Goal: Information Seeking & Learning: Find specific fact

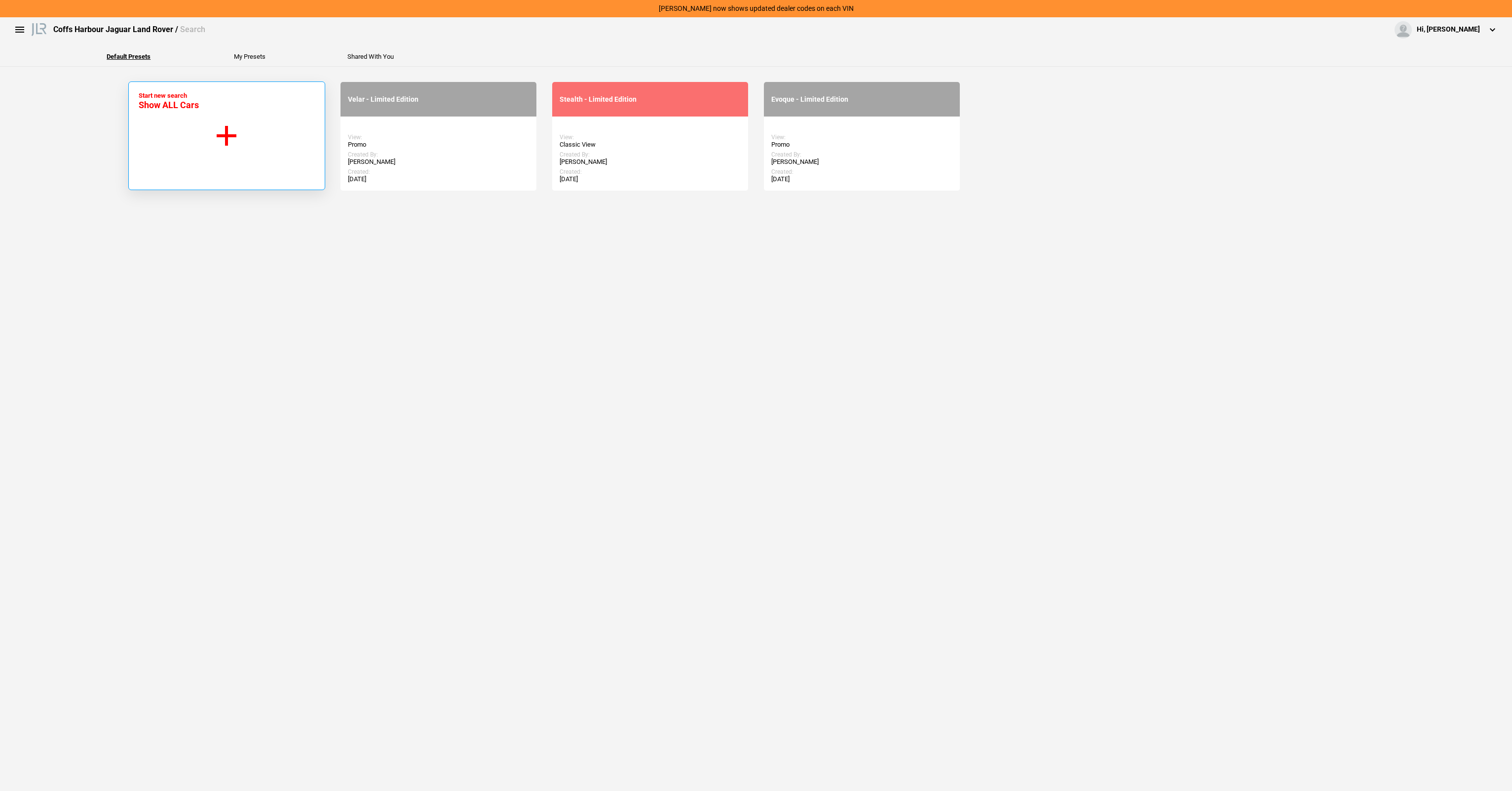
click at [206, 131] on button "Start new search Show ALL Cars" at bounding box center [227, 136] width 197 height 109
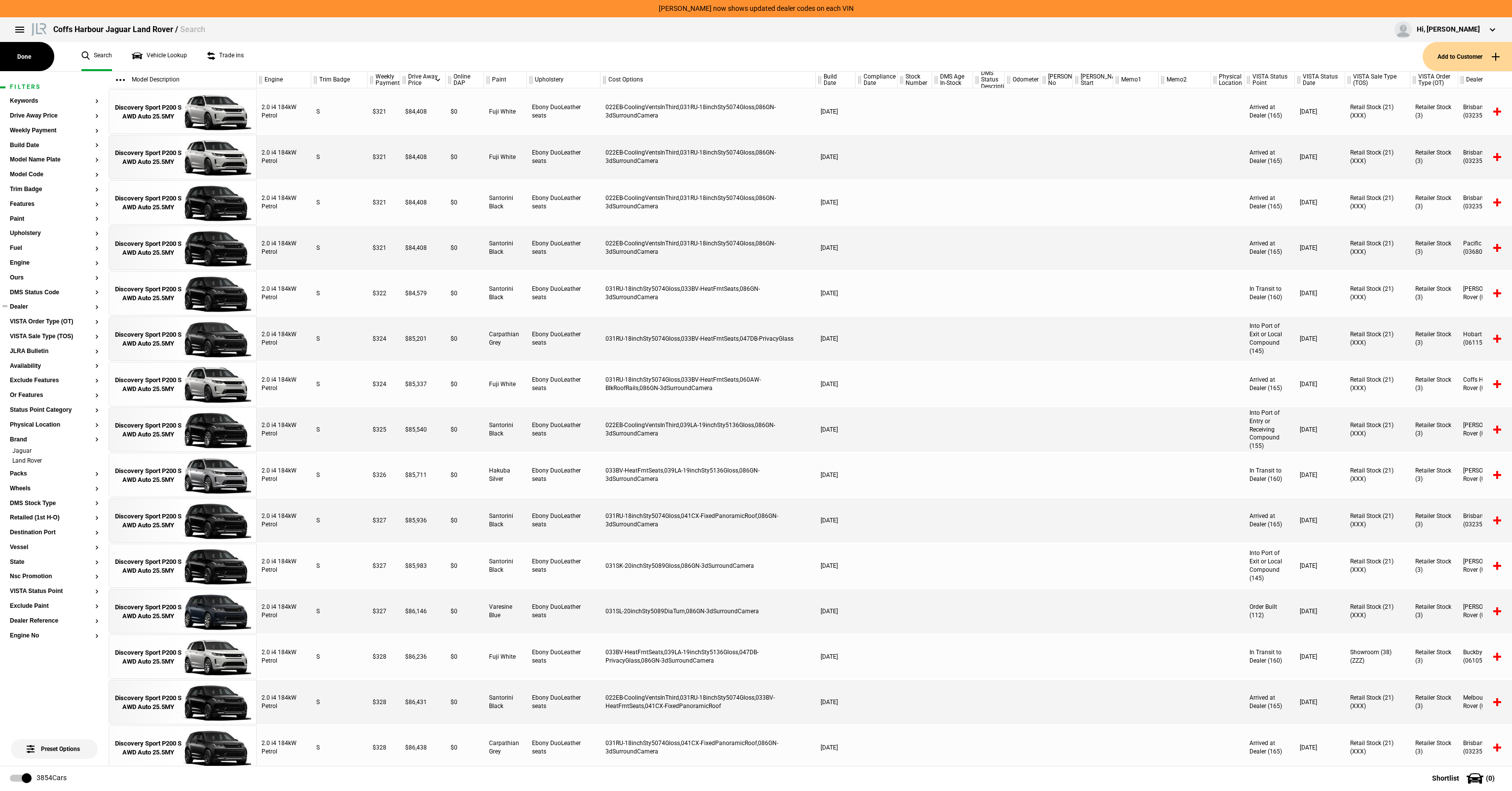
click at [21, 305] on button "Dealer" at bounding box center [54, 307] width 89 height 7
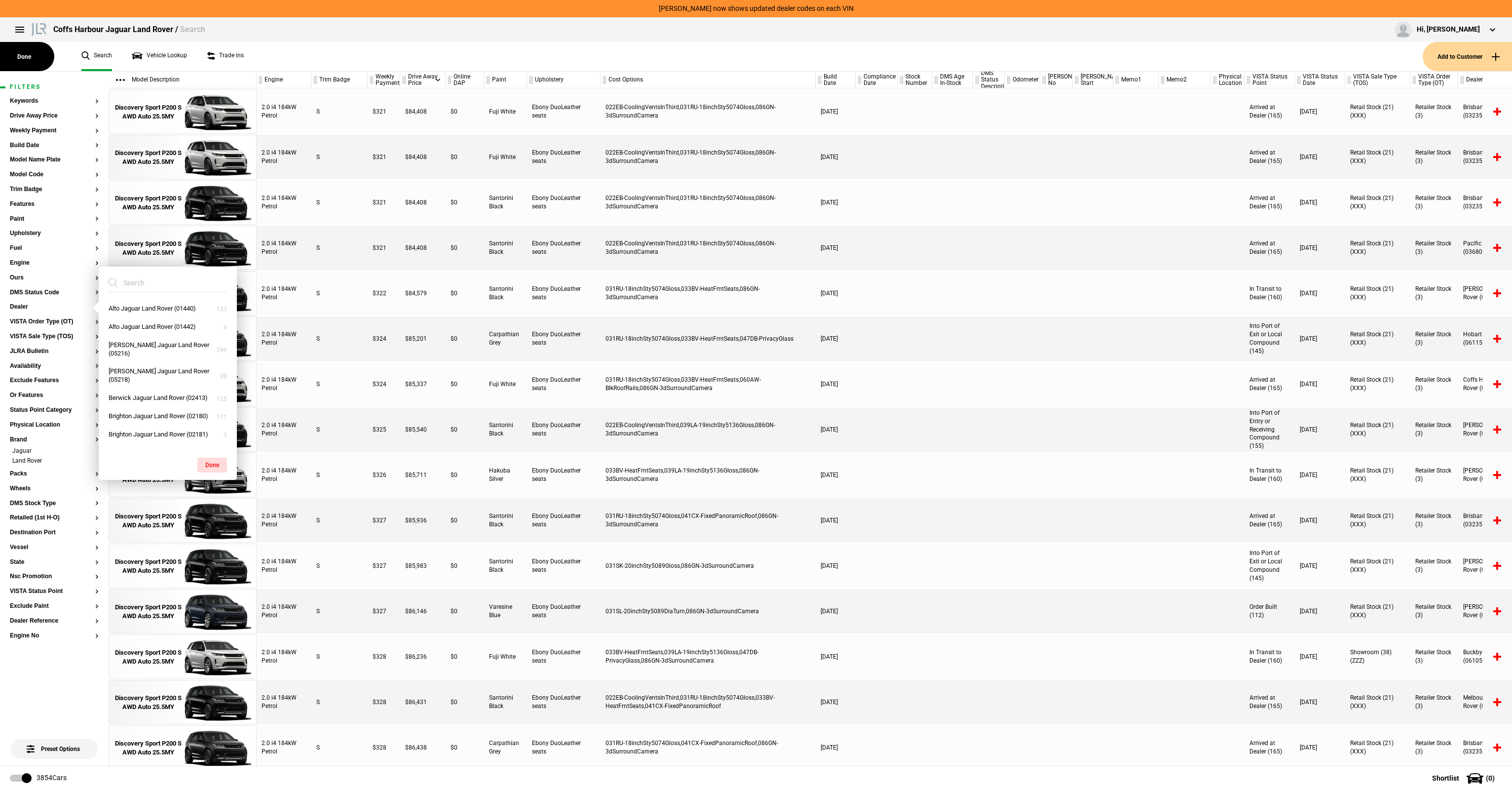
click at [178, 286] on input "search" at bounding box center [161, 283] width 106 height 18
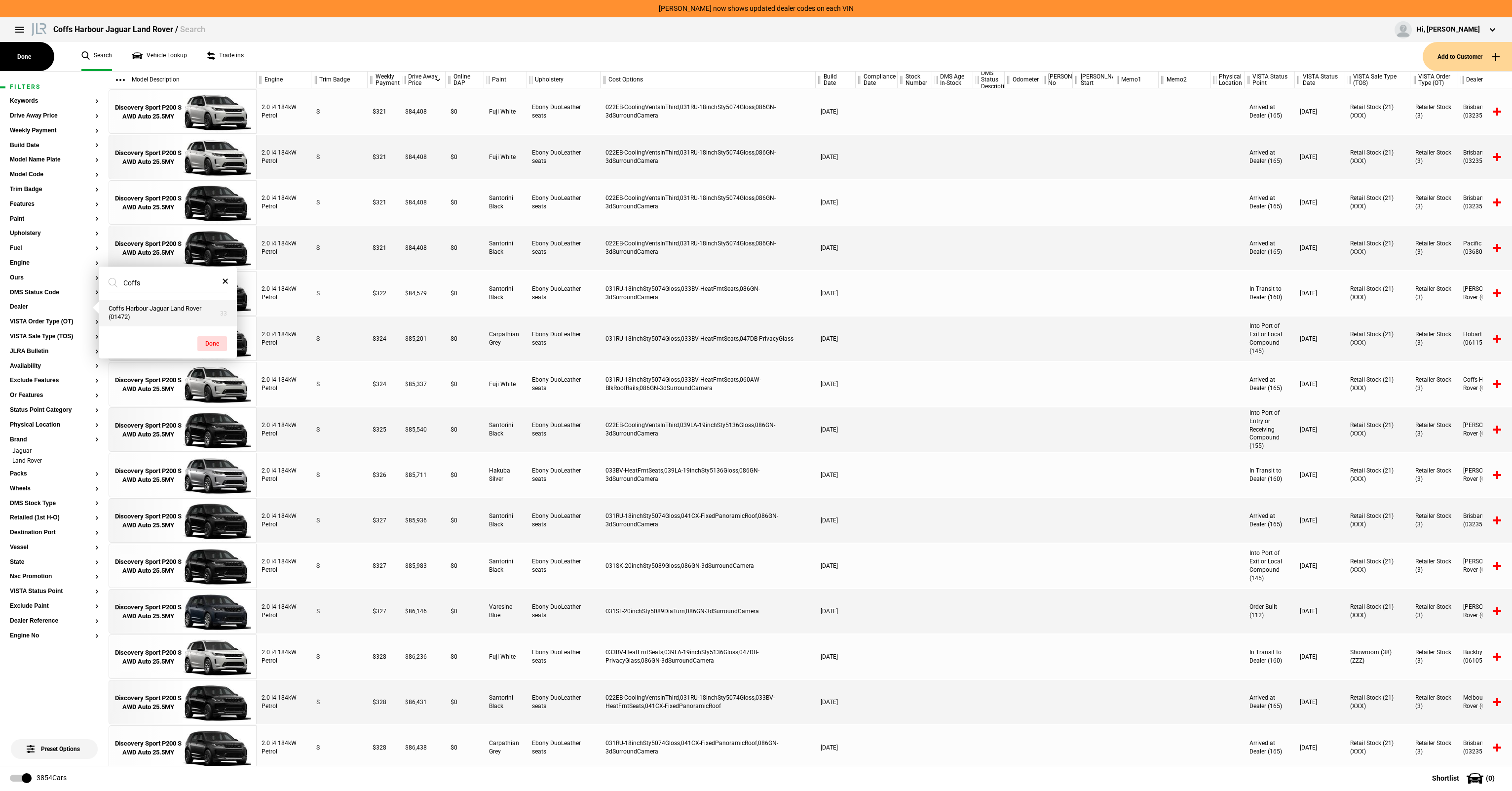
type input "Coffs"
click at [141, 315] on button "Coffs Harbour Jaguar Land Rover (01472)" at bounding box center [168, 313] width 138 height 26
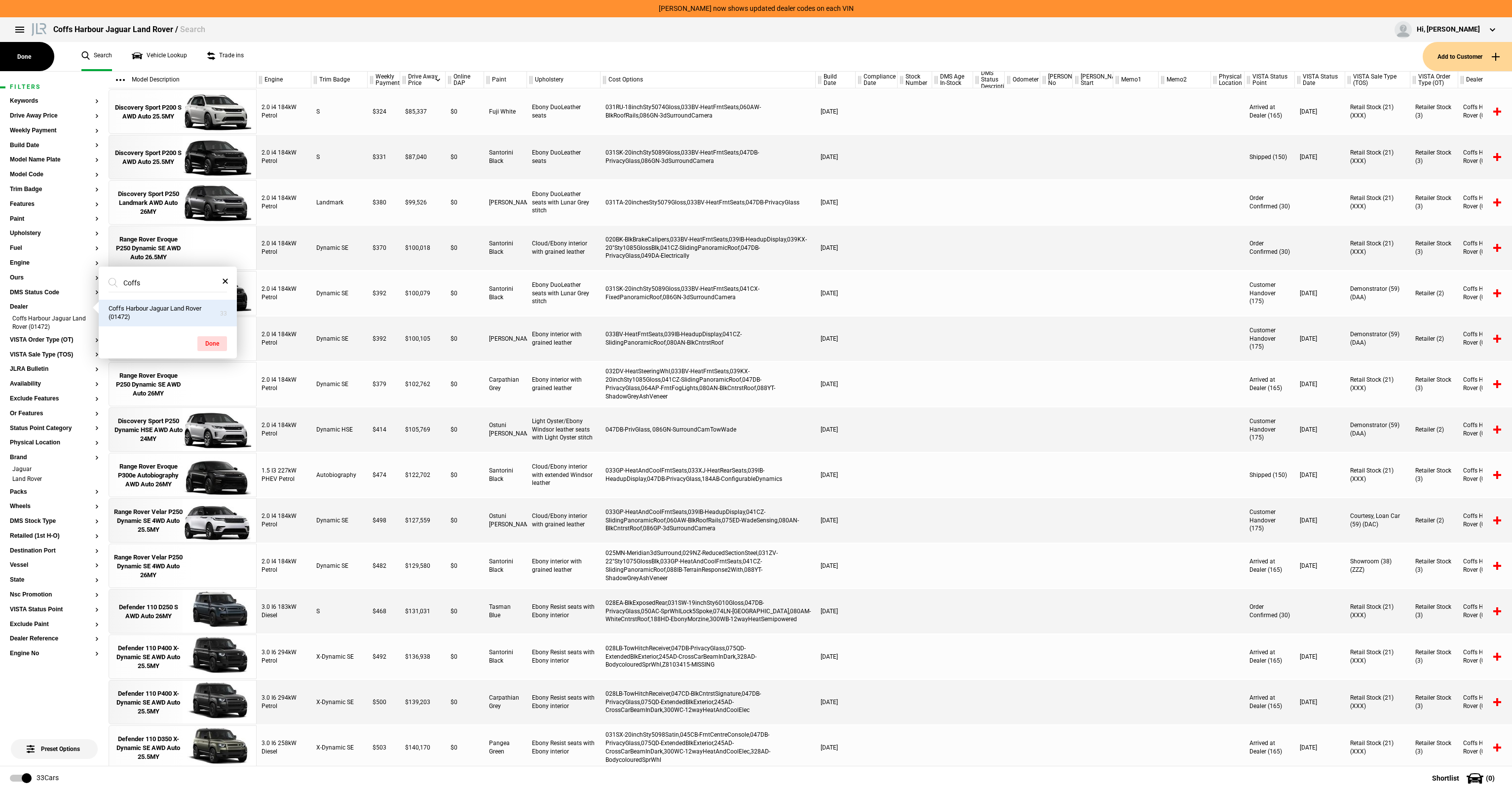
click at [415, 62] on ul "Search Vehicle Lookup Trade ins" at bounding box center [747, 56] width 1351 height 29
click at [53, 160] on button "Model Name Plate" at bounding box center [54, 160] width 89 height 7
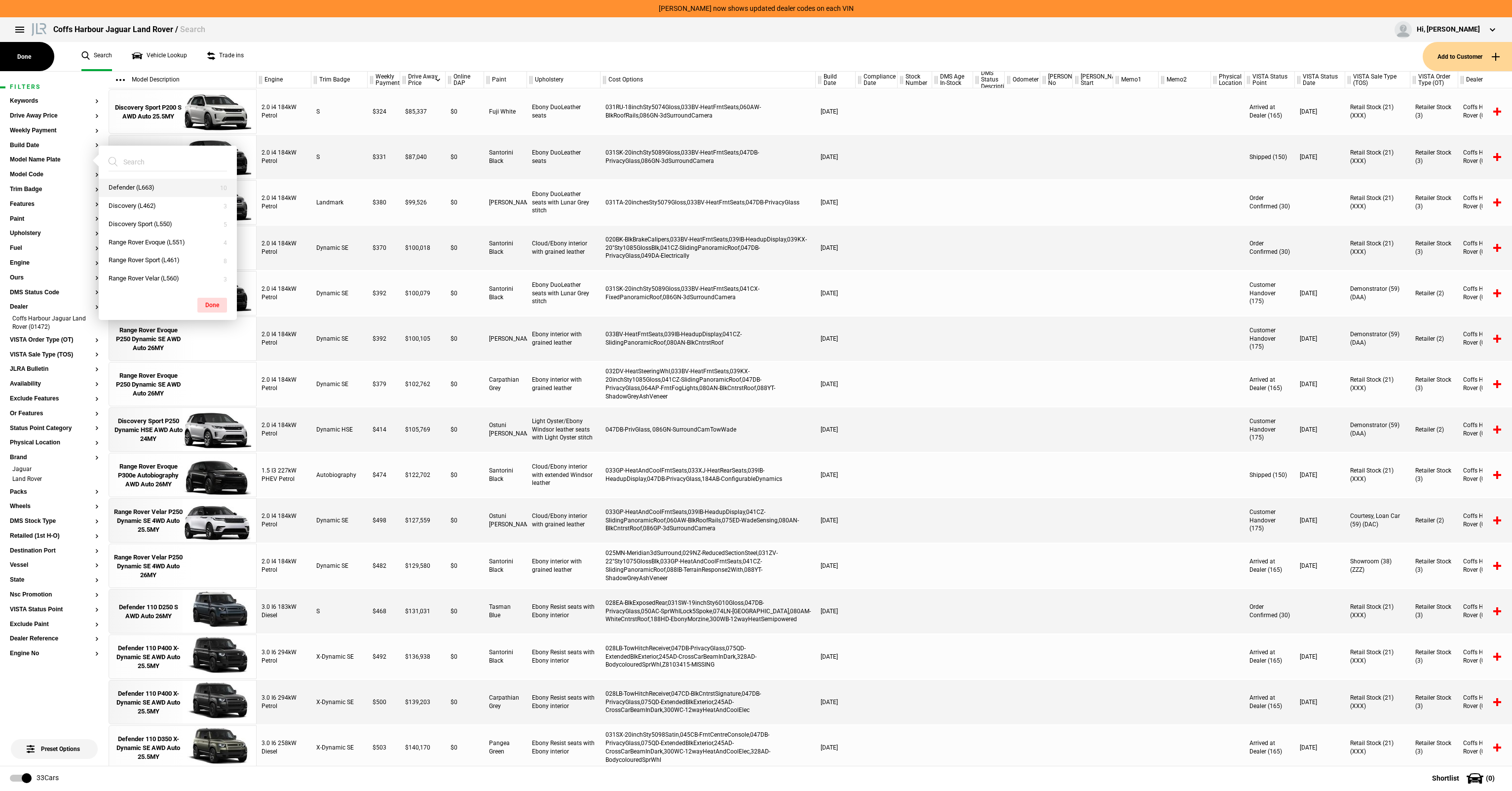
click at [156, 188] on button "Defender (L663)" at bounding box center [168, 188] width 138 height 19
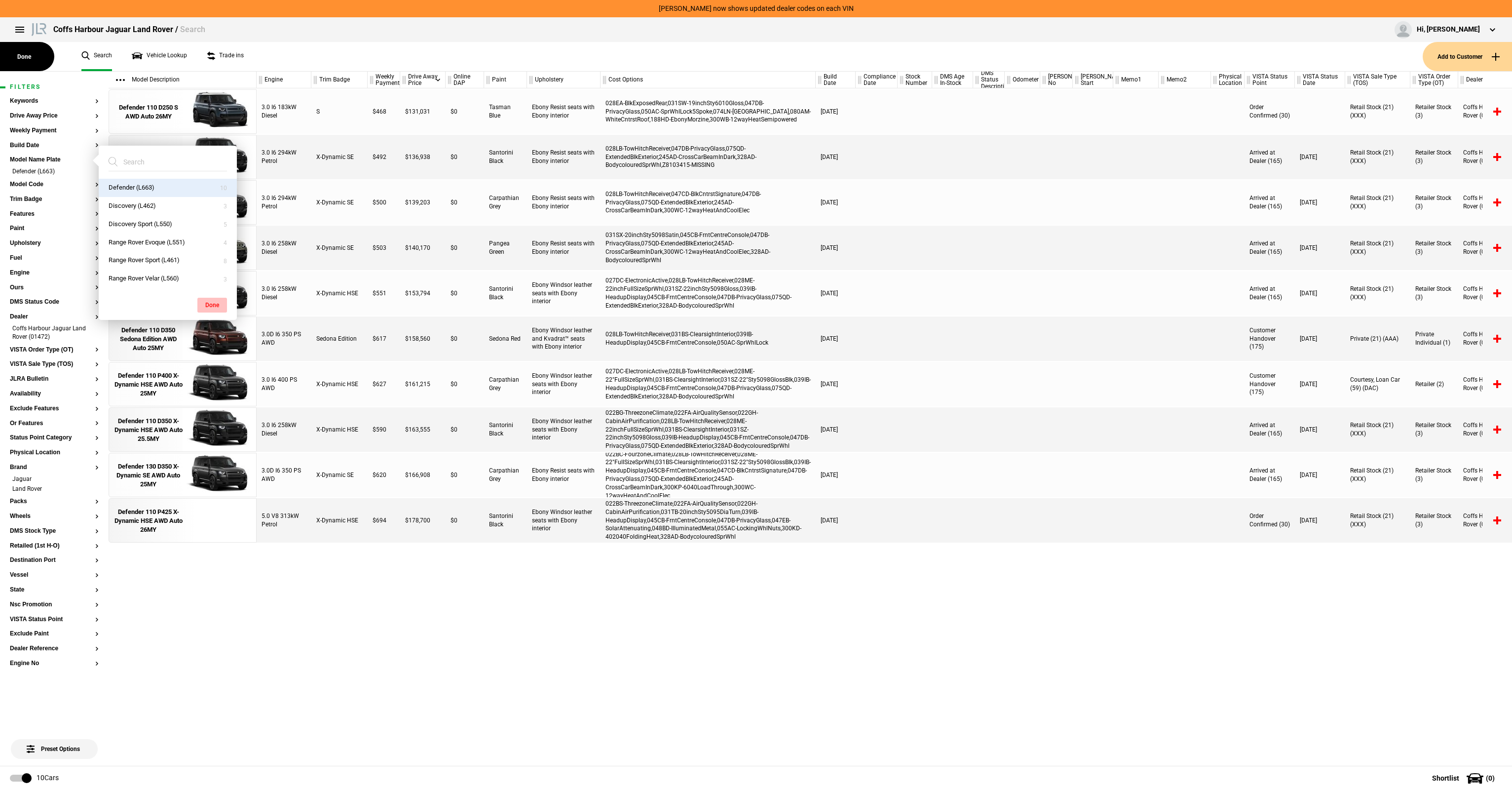
click at [217, 307] on button "Done" at bounding box center [213, 305] width 30 height 15
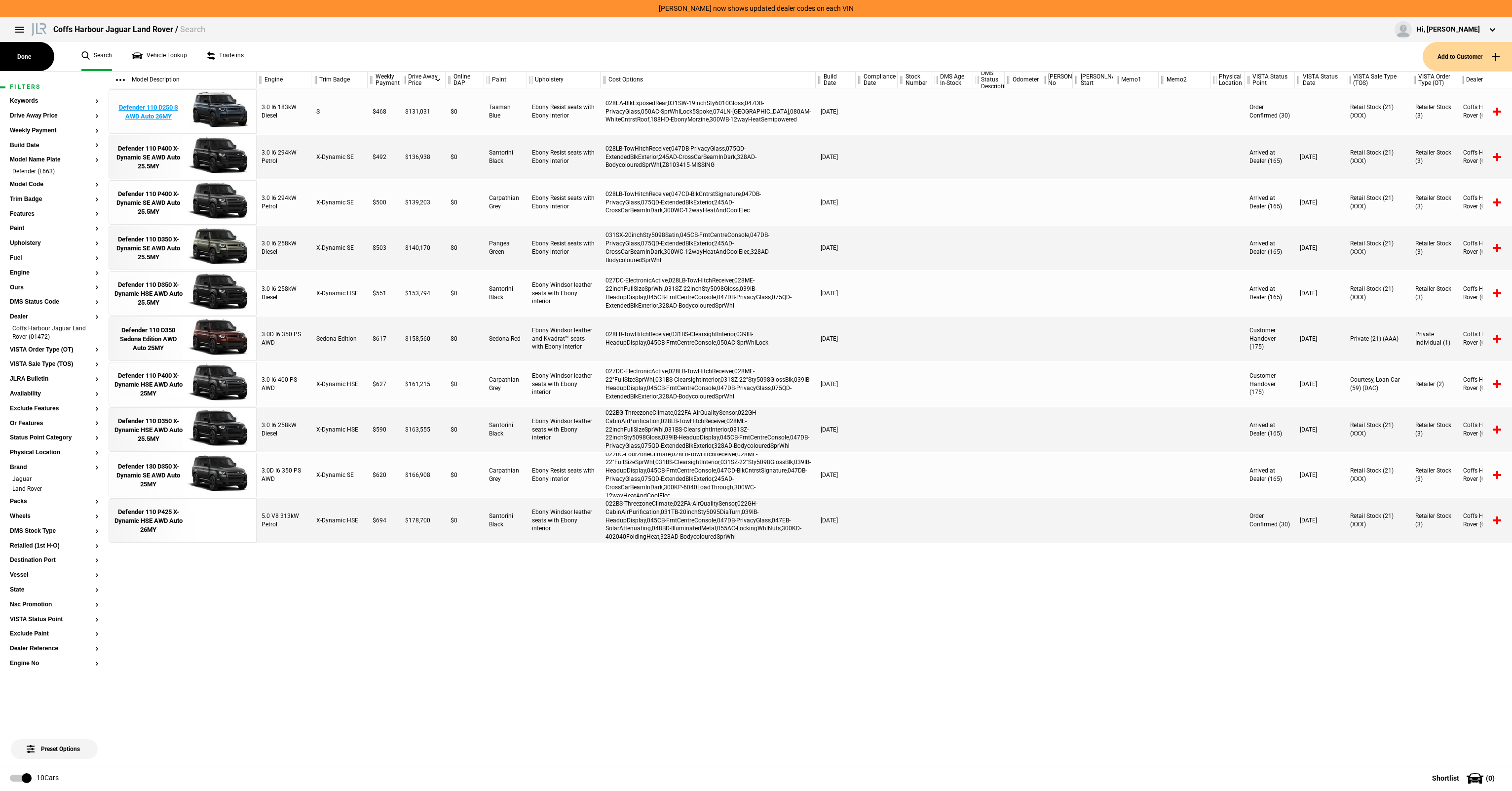
click at [171, 111] on div "Defender 110 D250 S AWD Auto 26MY" at bounding box center [148, 112] width 69 height 18
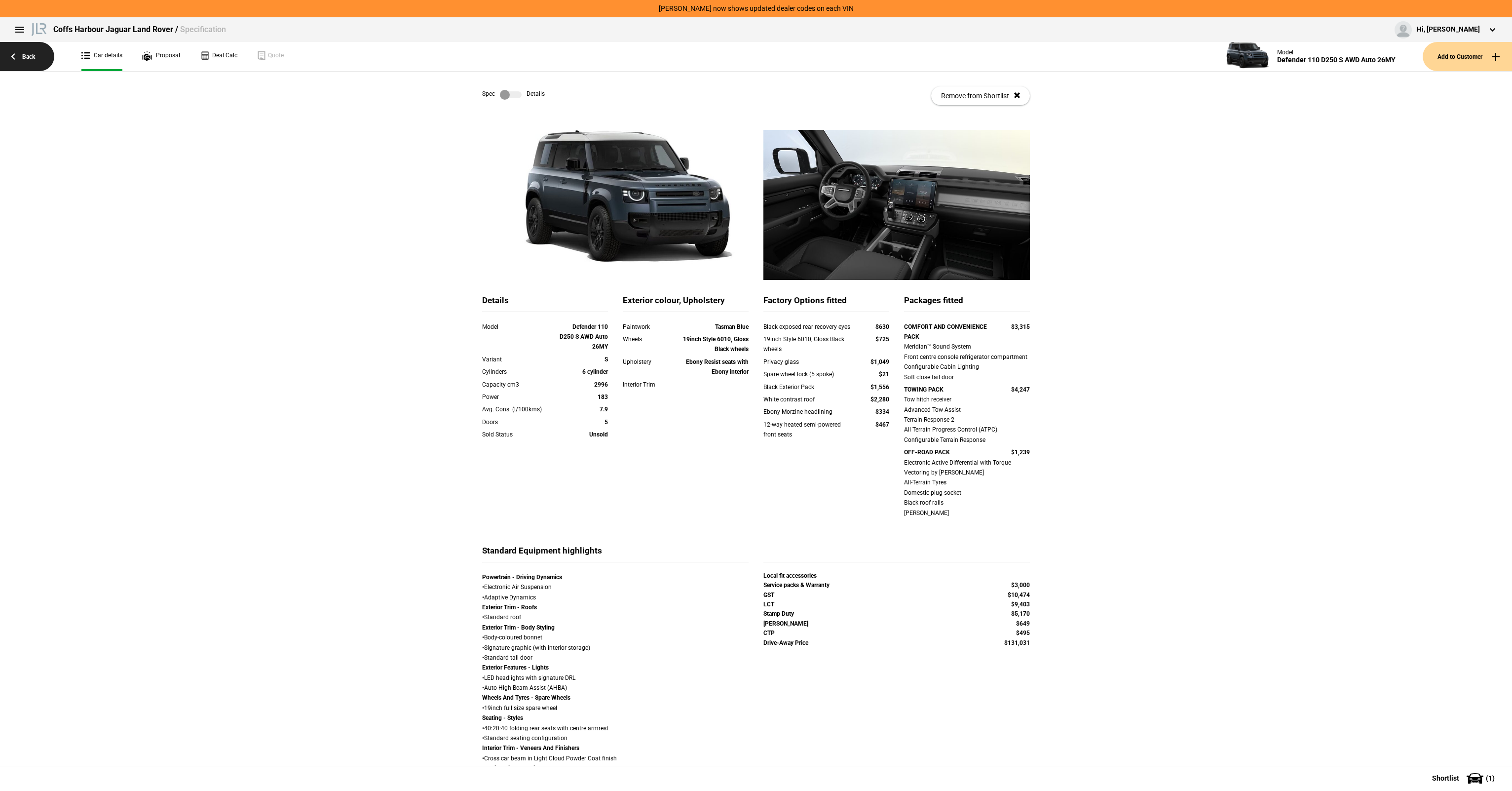
click at [21, 56] on link "Back" at bounding box center [27, 56] width 54 height 29
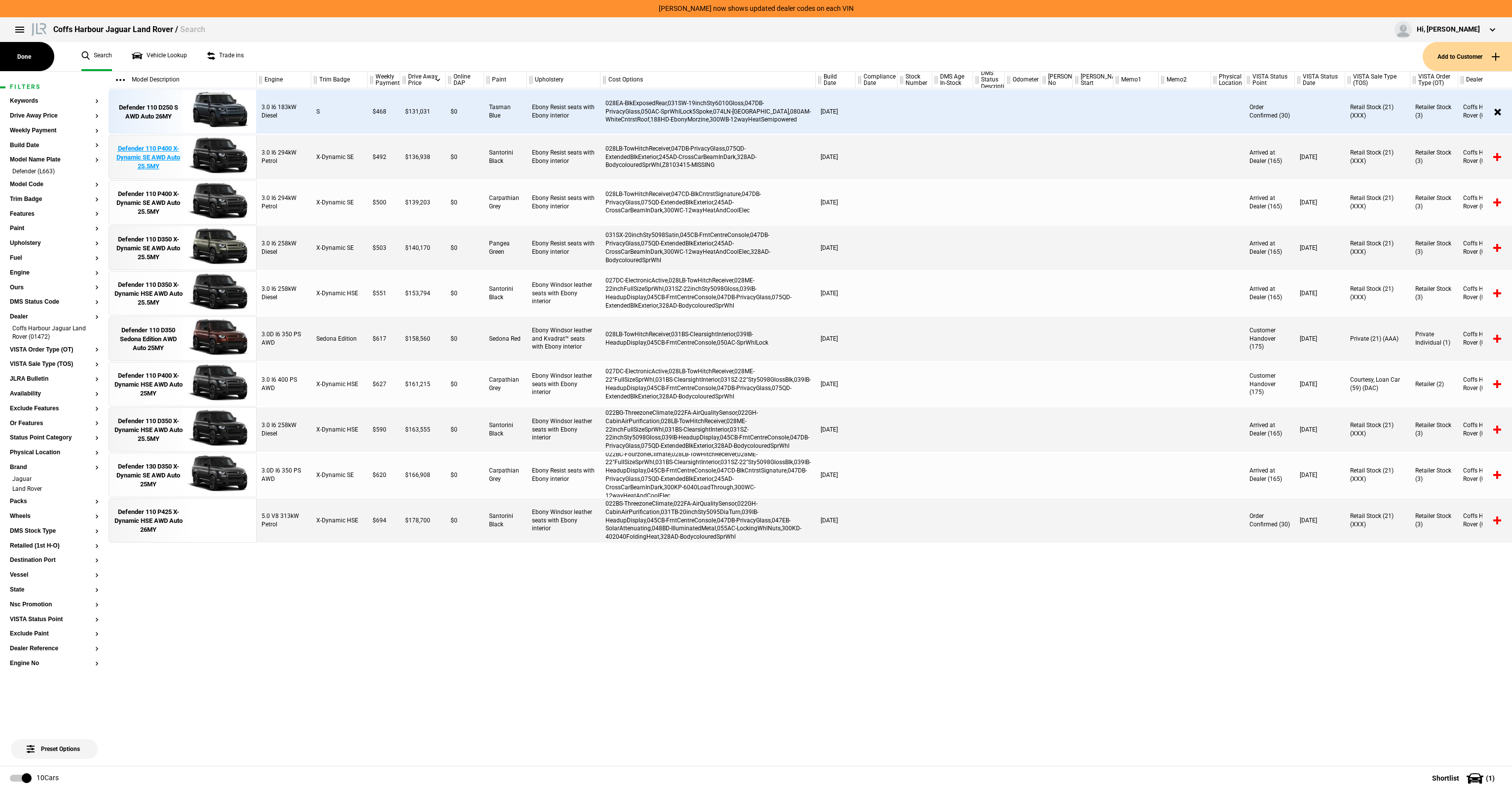
click at [165, 156] on div "Defender 110 P400 X-Dynamic SE AWD Auto 25.5MY" at bounding box center [148, 158] width 69 height 27
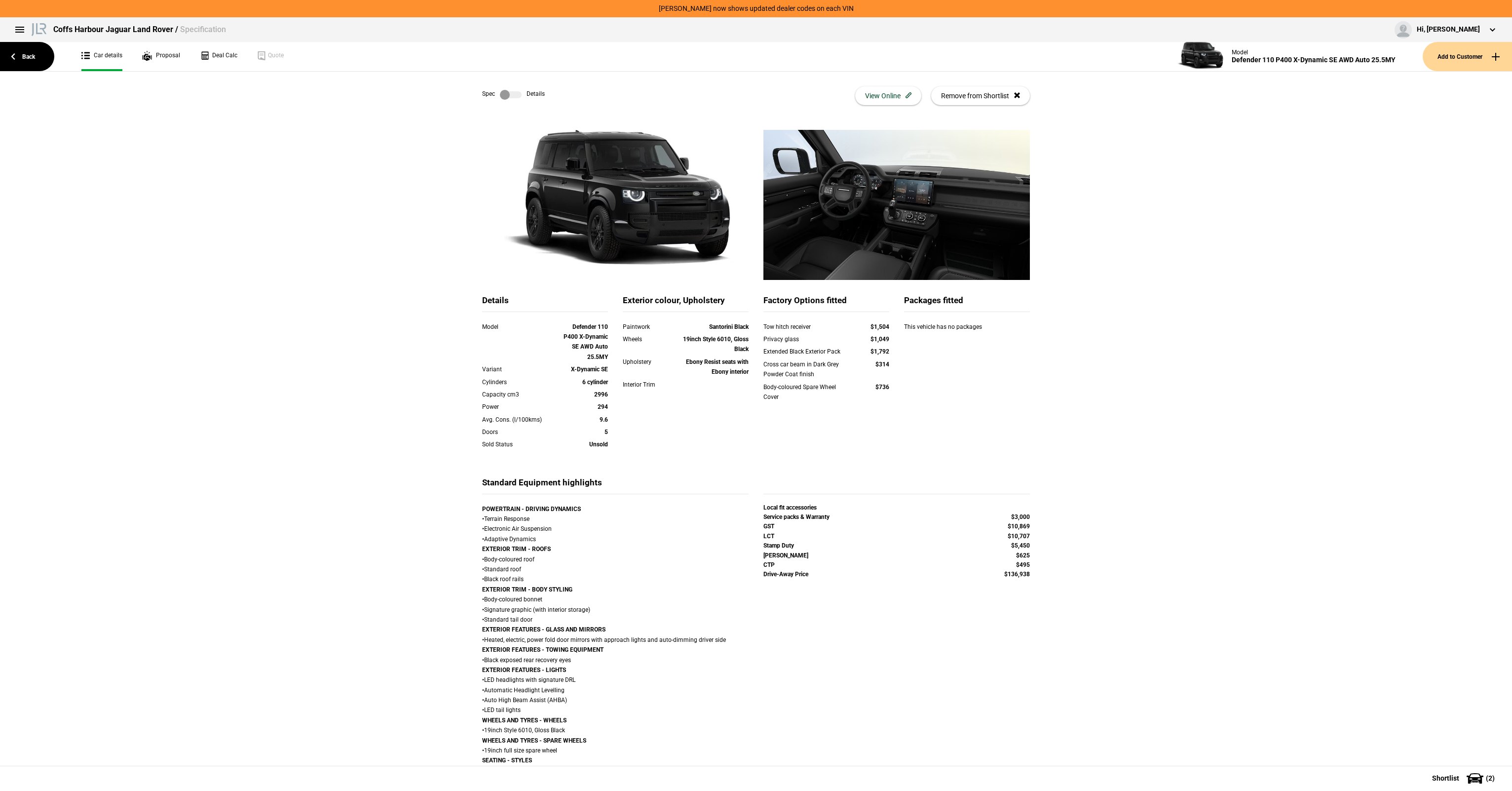
click at [522, 114] on div "Spec Details View Online Remove from Shortlist" at bounding box center [756, 96] width 548 height 49
click at [502, 94] on label at bounding box center [511, 95] width 21 height 10
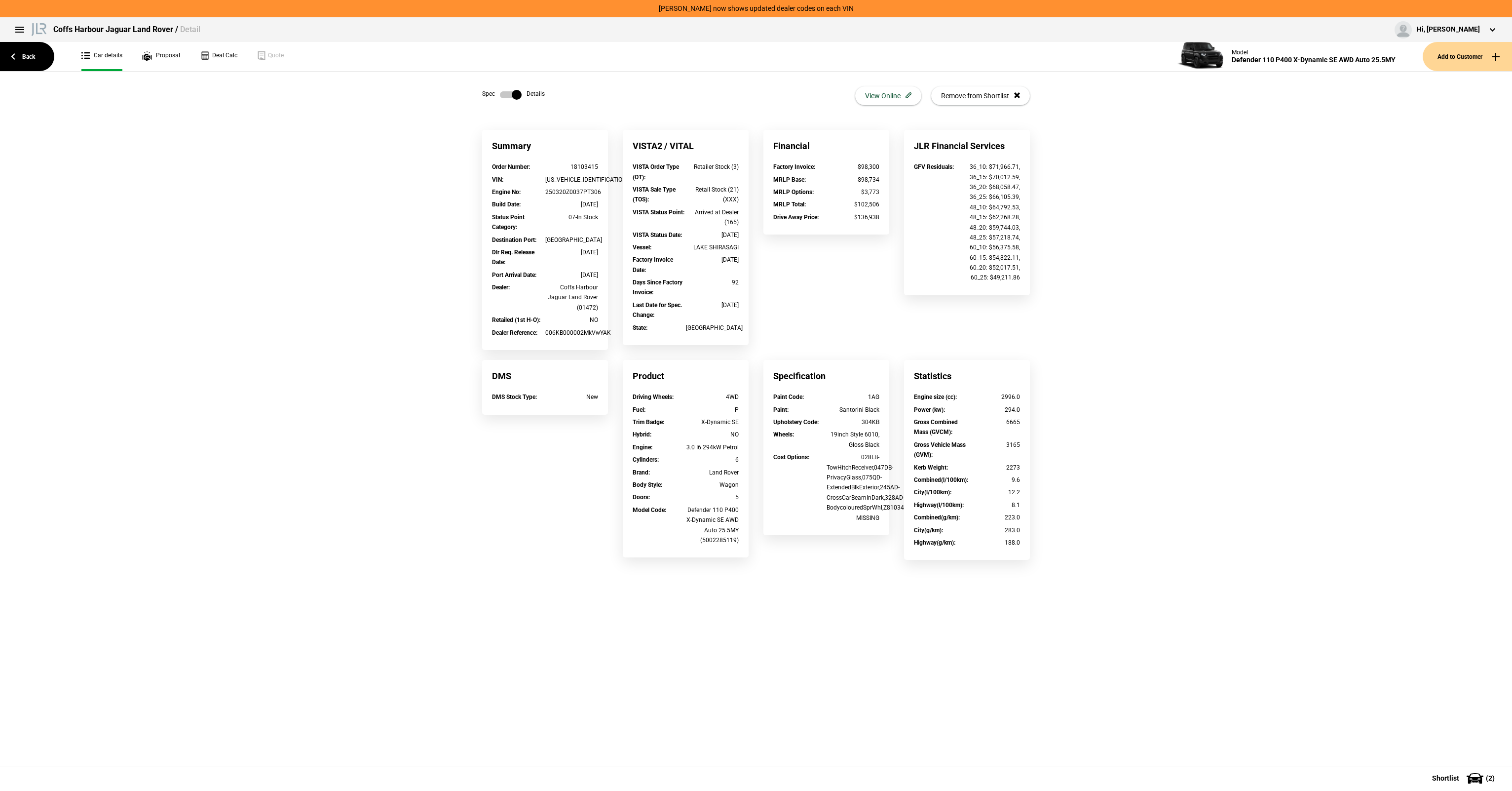
click at [580, 303] on div "Coffs Harbour Jaguar Land Rover (01472)" at bounding box center [572, 298] width 54 height 30
click at [579, 311] on div "Coffs Harbour Jaguar Land Rover (01472)" at bounding box center [572, 298] width 54 height 30
drag, startPoint x: 579, startPoint y: 311, endPoint x: 583, endPoint y: 307, distance: 5.7
click at [583, 307] on div "Coffs Harbour Jaguar Land Rover (01472)" at bounding box center [572, 298] width 54 height 30
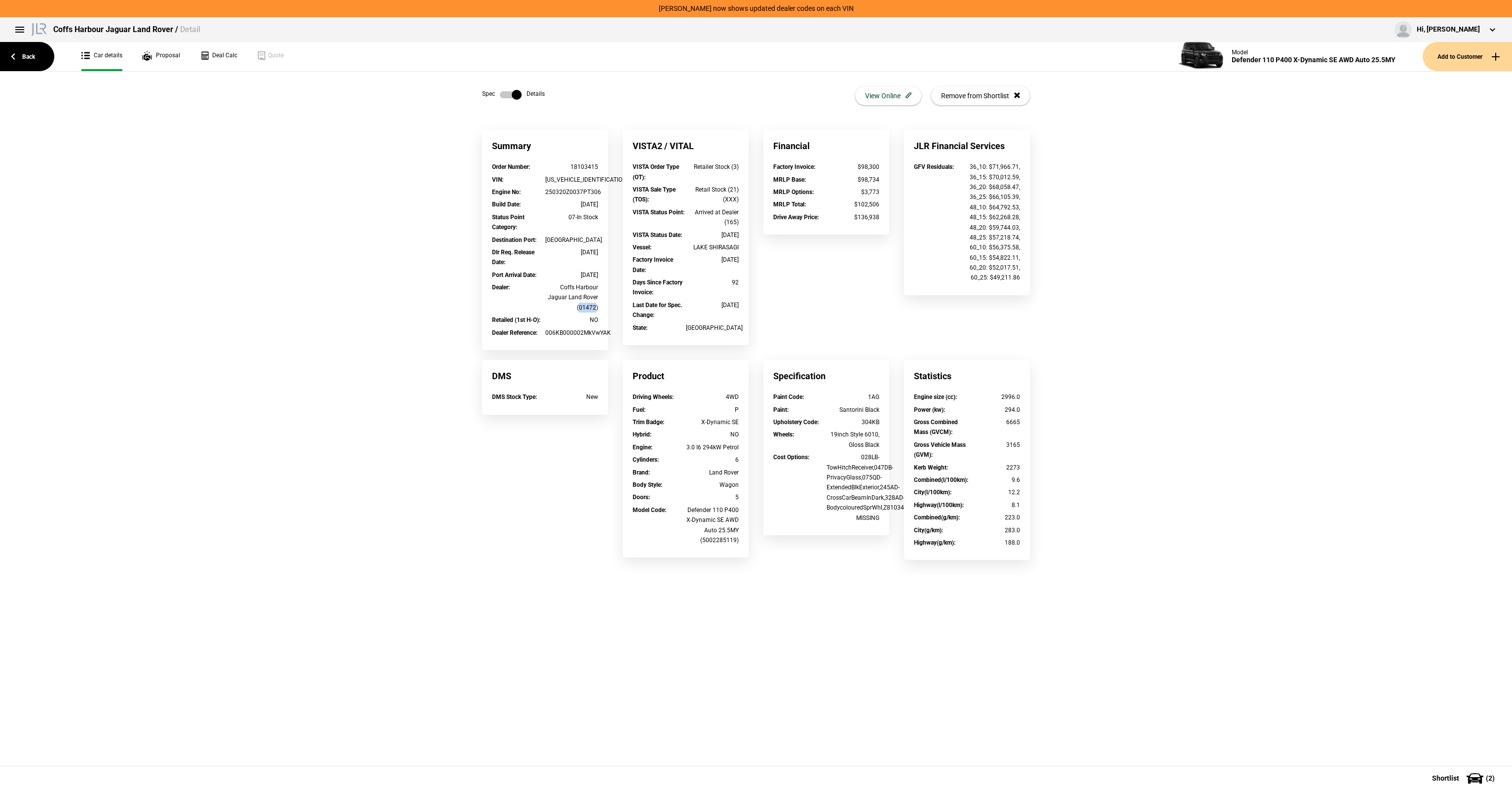
click at [585, 303] on div "Coffs Harbour Jaguar Land Rover (01472)" at bounding box center [572, 298] width 54 height 30
click at [588, 293] on div "Coffs Harbour Jaguar Land Rover (01472)" at bounding box center [572, 298] width 54 height 30
drag, startPoint x: 579, startPoint y: 158, endPoint x: 608, endPoint y: 304, distance: 148.9
click at [608, 303] on div "Summary Order Number : 18103415 VIN : [US_VEHICLE_IDENTIFICATION_NUMBER] Engine…" at bounding box center [544, 245] width 141 height 230
click at [608, 304] on div "Summary Order Number : 18103415 VIN : [US_VEHICLE_IDENTIFICATION_NUMBER] Engine…" at bounding box center [544, 245] width 141 height 230
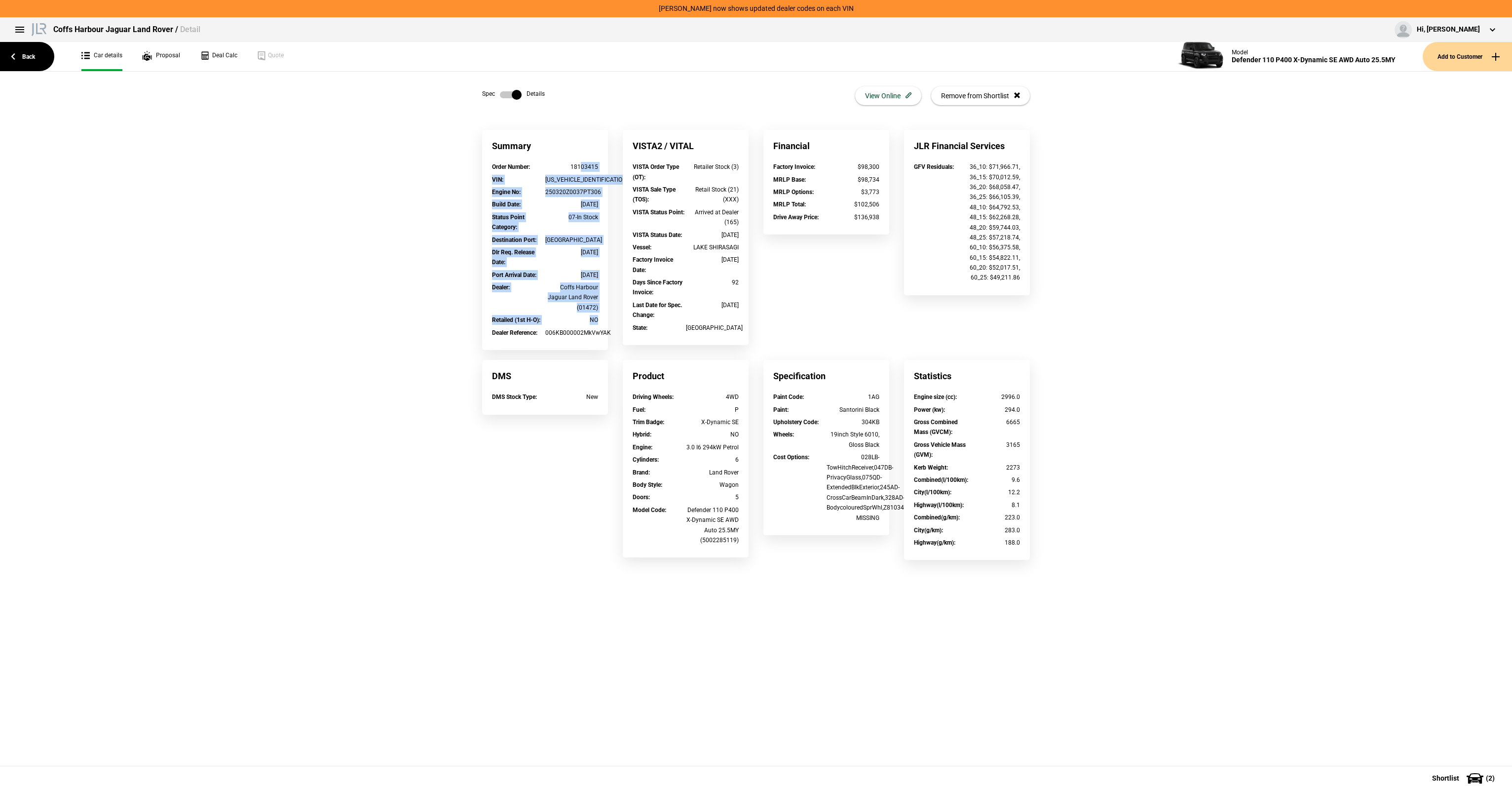
drag, startPoint x: 597, startPoint y: 318, endPoint x: 582, endPoint y: 172, distance: 146.8
click at [582, 172] on div "Order Number : 18103415 VIN : [US_VEHICLE_IDENTIFICATION_NUMBER] Engine No : 25…" at bounding box center [545, 256] width 126 height 188
click at [582, 171] on div "18103415" at bounding box center [572, 167] width 54 height 10
click at [587, 300] on div "Coffs Harbour Jaguar Land Rover (01472)" at bounding box center [572, 298] width 54 height 30
drag, startPoint x: 587, startPoint y: 302, endPoint x: 574, endPoint y: 163, distance: 139.6
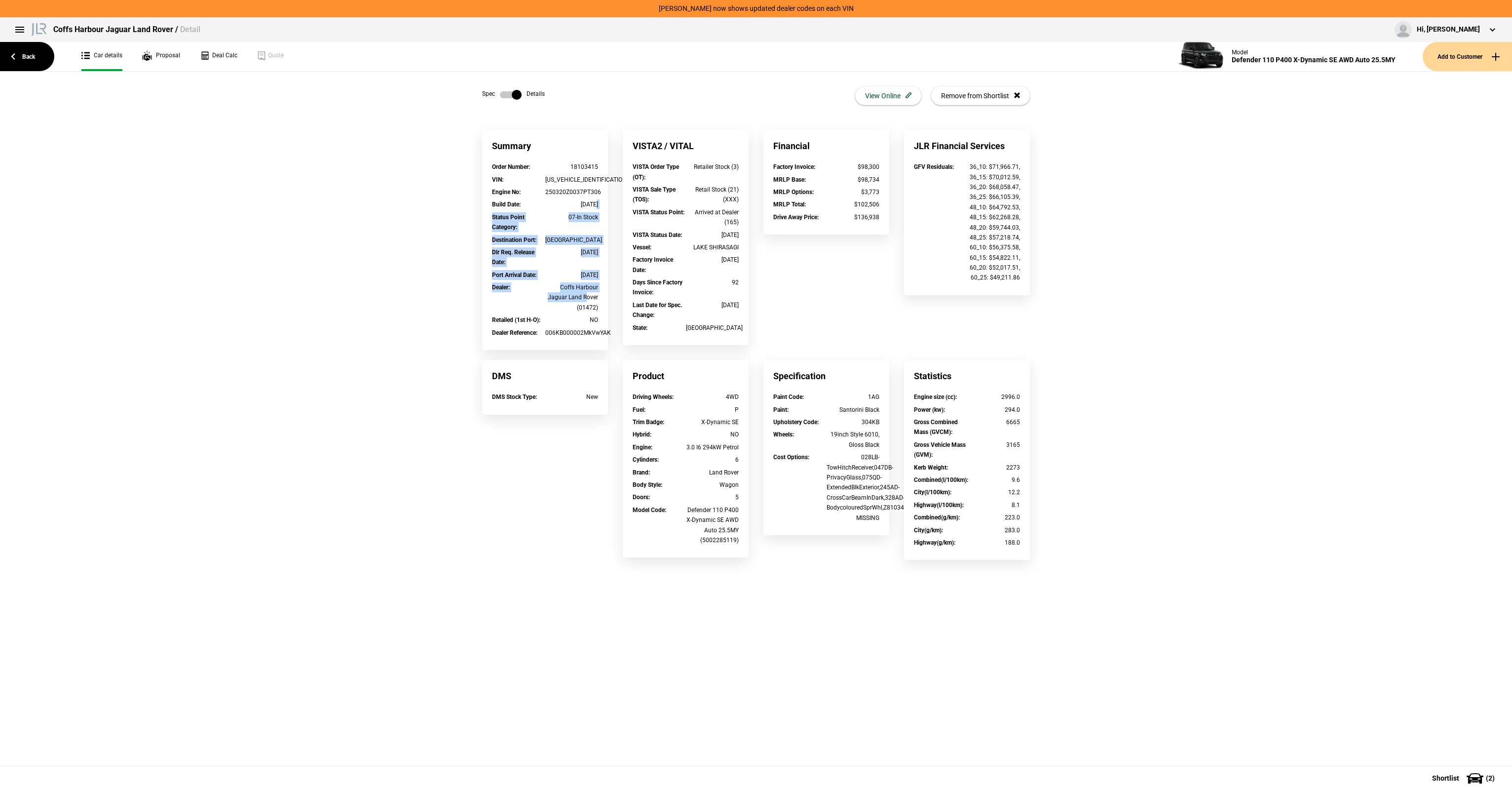
click at [574, 163] on div "Order Number : 18103415 VIN : [US_VEHICLE_IDENTIFICATION_NUMBER] Engine No : 25…" at bounding box center [545, 256] width 126 height 188
click at [574, 163] on div "18103415" at bounding box center [572, 167] width 54 height 10
drag, startPoint x: 574, startPoint y: 163, endPoint x: 612, endPoint y: 281, distance: 124.0
click at [612, 281] on div "Summary Order Number : 18103415 VIN : [US_VEHICLE_IDENTIFICATION_NUMBER] Engine…" at bounding box center [544, 245] width 141 height 230
click at [612, 281] on div "Summary Order Number : 18103415 VIN : [US_VEHICLE_IDENTIFICATION_NUMBER] Engine…" at bounding box center [544, 245] width 141 height 230
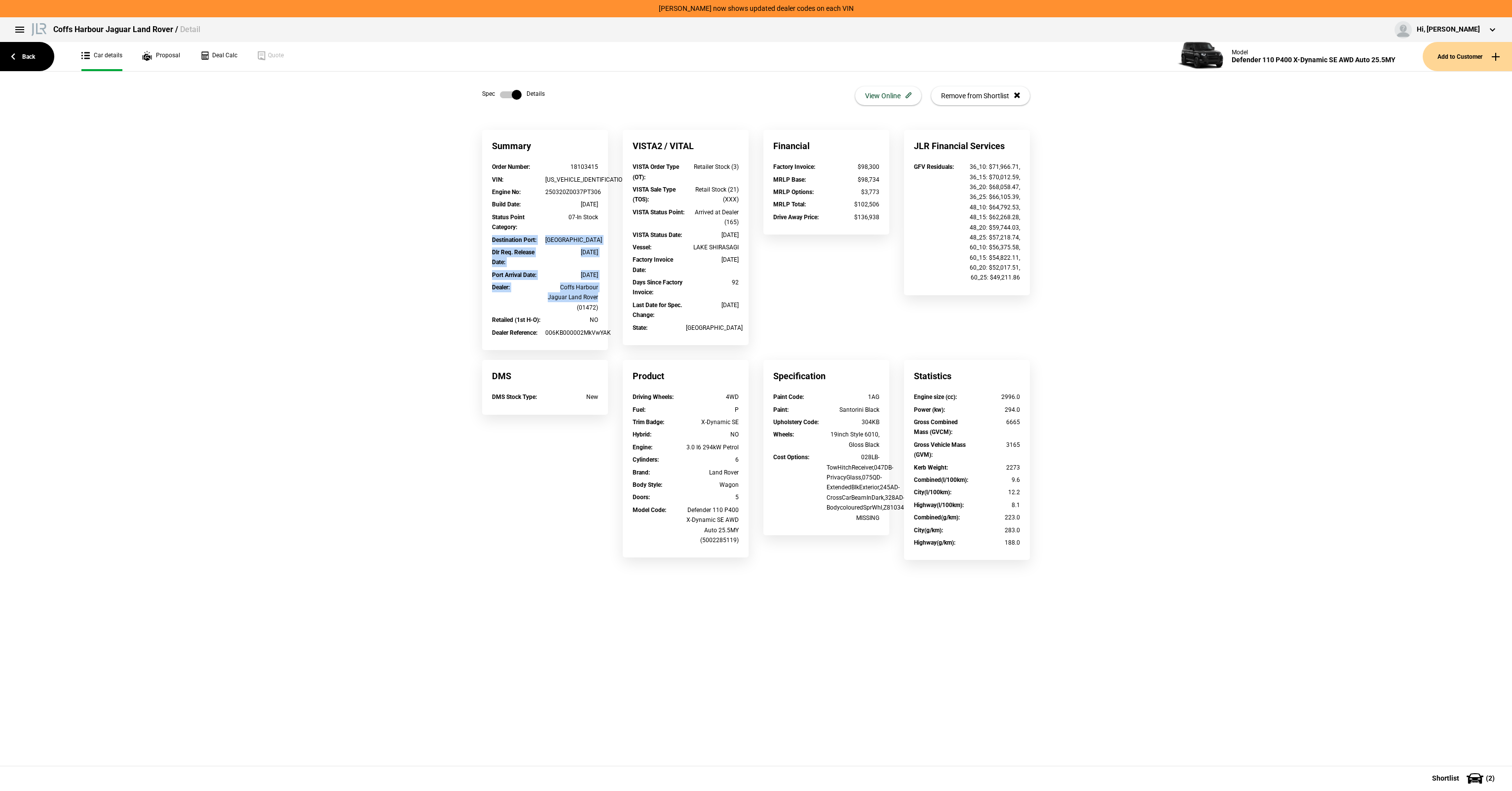
drag, startPoint x: 609, startPoint y: 293, endPoint x: 597, endPoint y: 188, distance: 105.7
click at [597, 188] on div "Summary Order Number : 18103415 VIN : [US_VEHICLE_IDENTIFICATION_NUMBER] Engine…" at bounding box center [544, 245] width 141 height 230
drag, startPoint x: 597, startPoint y: 188, endPoint x: 594, endPoint y: 180, distance: 8.5
click at [594, 180] on div "[US_VEHICLE_IDENTIFICATION_NUMBER]" at bounding box center [572, 180] width 54 height 10
